Goal: Transaction & Acquisition: Purchase product/service

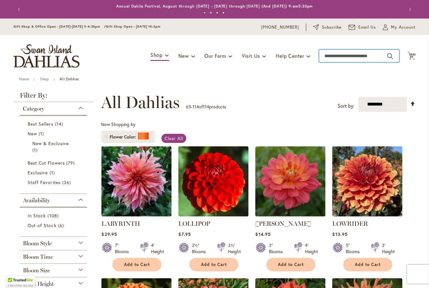
click at [363, 59] on input "Search" at bounding box center [359, 56] width 80 height 13
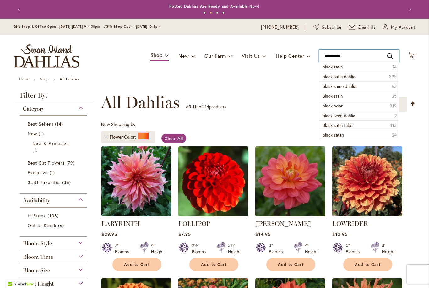
type input "**********"
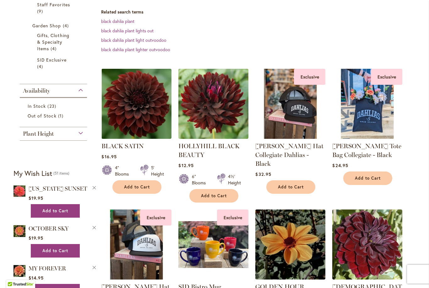
scroll to position [171, 0]
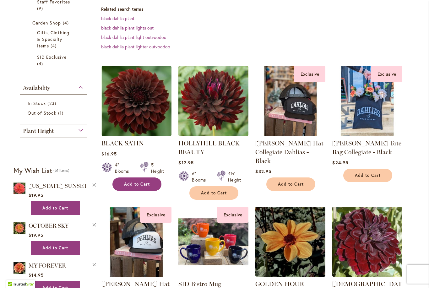
click at [137, 185] on span "Add to Cart" at bounding box center [137, 183] width 26 height 5
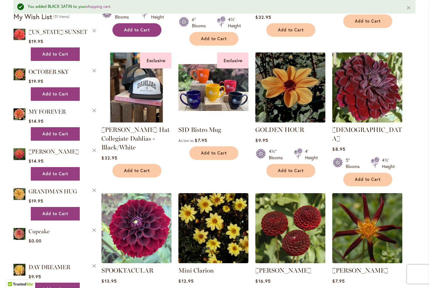
scroll to position [340, 0]
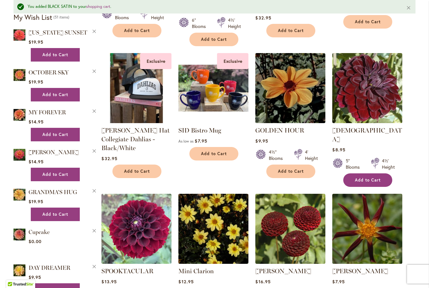
click at [369, 177] on span "Add to Cart" at bounding box center [367, 179] width 26 height 5
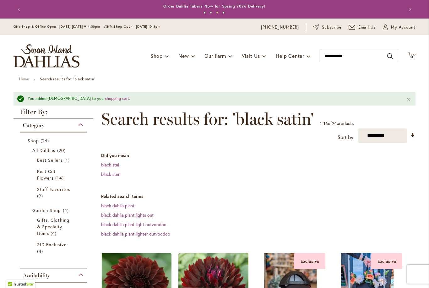
scroll to position [0, 0]
click at [414, 57] on icon "Cart .cls-1 { fill: #231f20; }" at bounding box center [411, 56] width 8 height 8
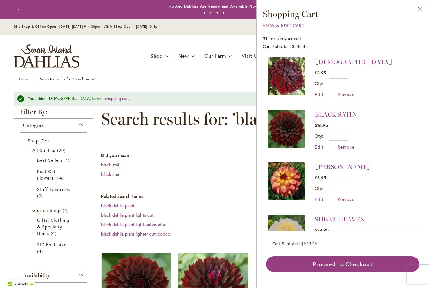
click at [422, 12] on button "Close" at bounding box center [419, 10] width 17 height 20
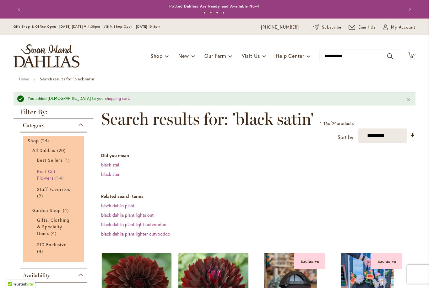
click at [48, 179] on span "Best Cut Flowers" at bounding box center [46, 174] width 19 height 13
